Goal: Find specific page/section: Find specific page/section

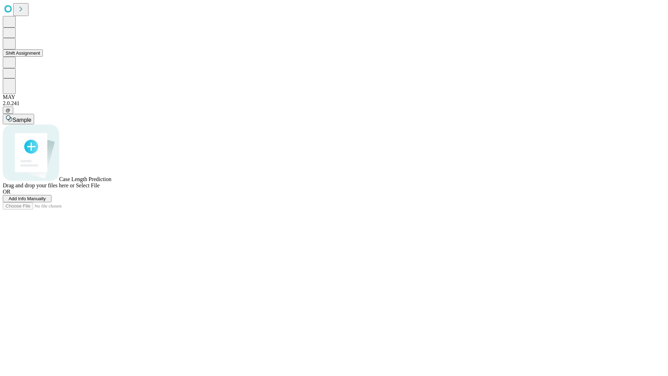
click at [43, 57] on button "Shift Assignment" at bounding box center [23, 52] width 40 height 7
